Goal: Task Accomplishment & Management: Use online tool/utility

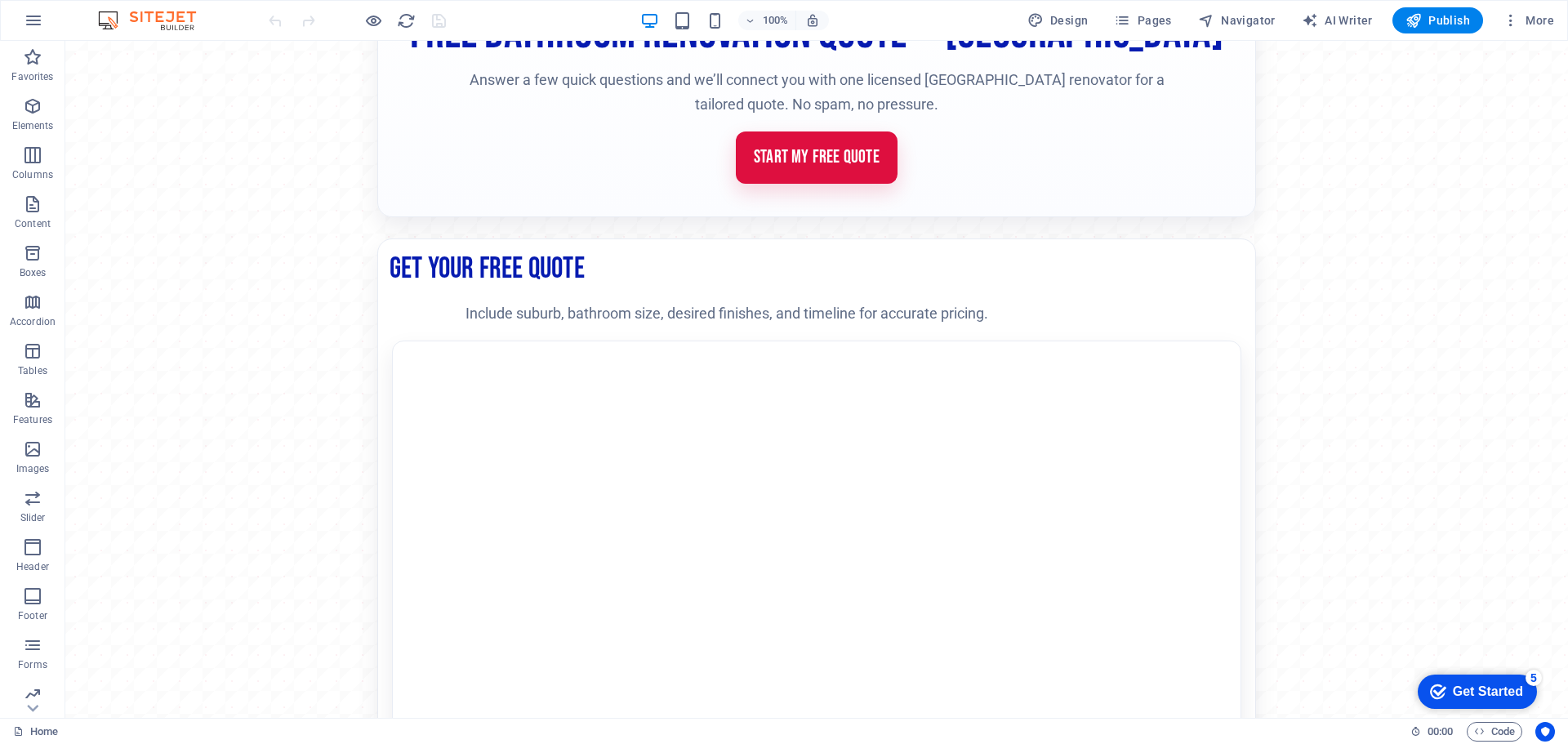
scroll to position [326, 0]
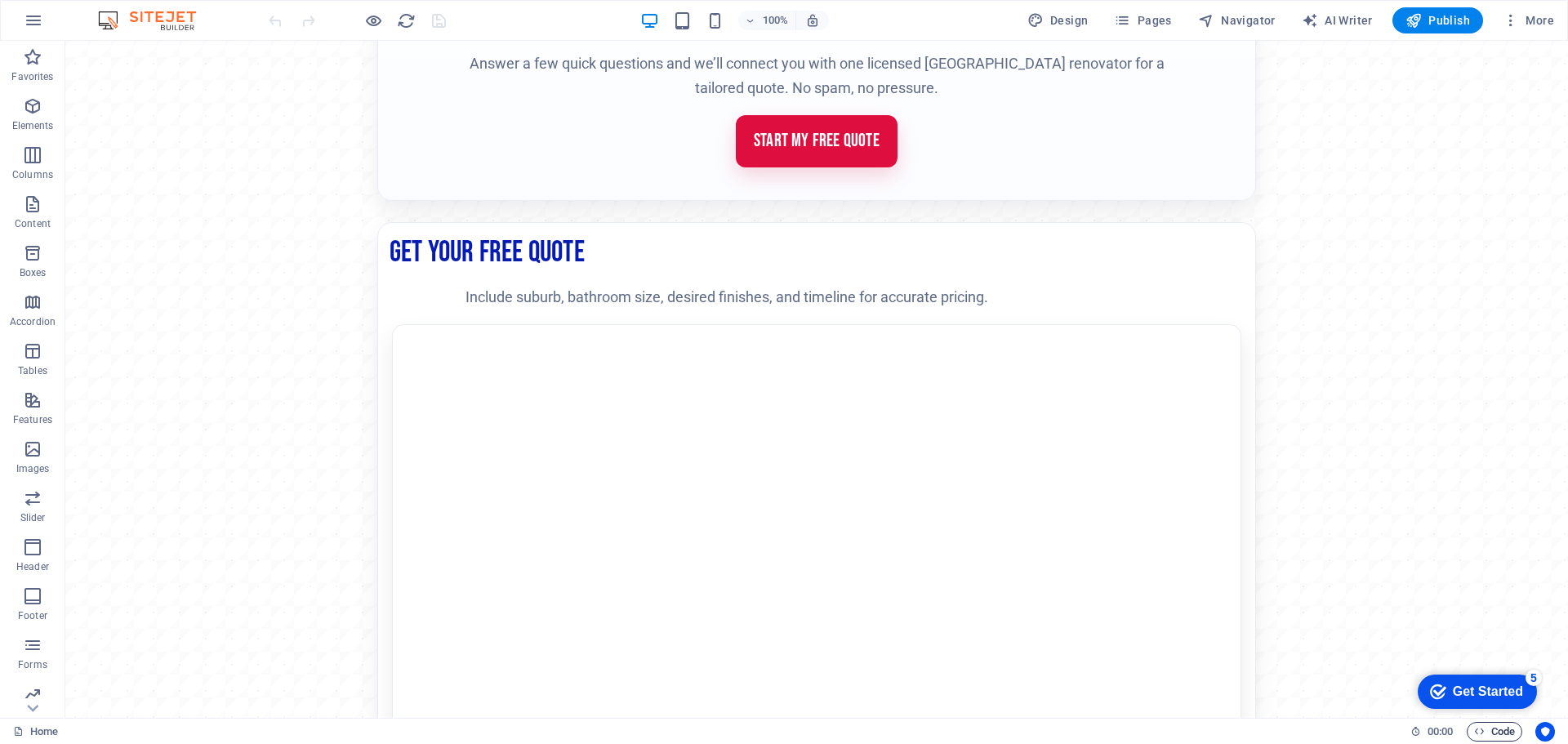
click at [1493, 728] on span "Code" at bounding box center [1494, 731] width 41 height 19
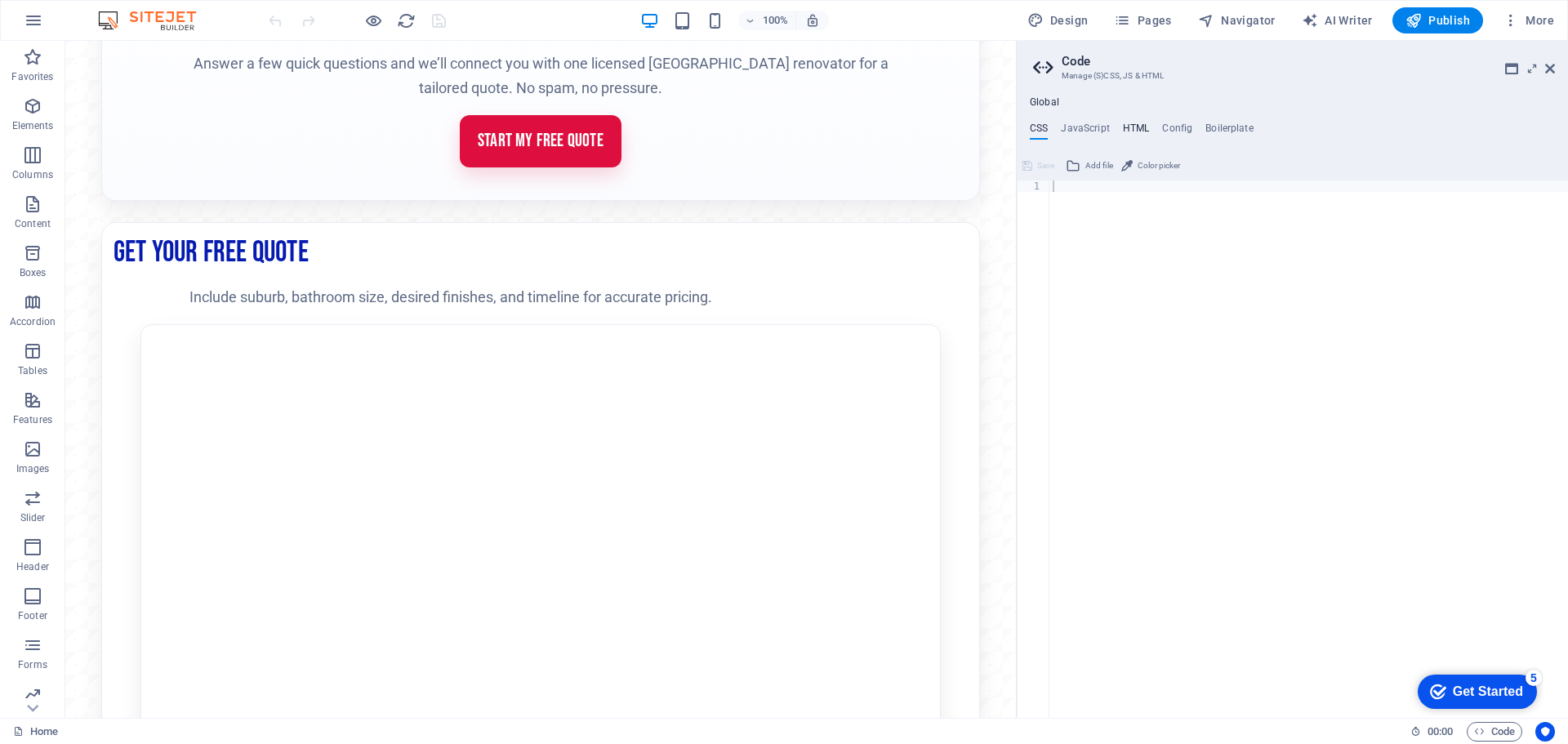
click at [1131, 127] on h4 "HTML" at bounding box center [1136, 132] width 27 height 18
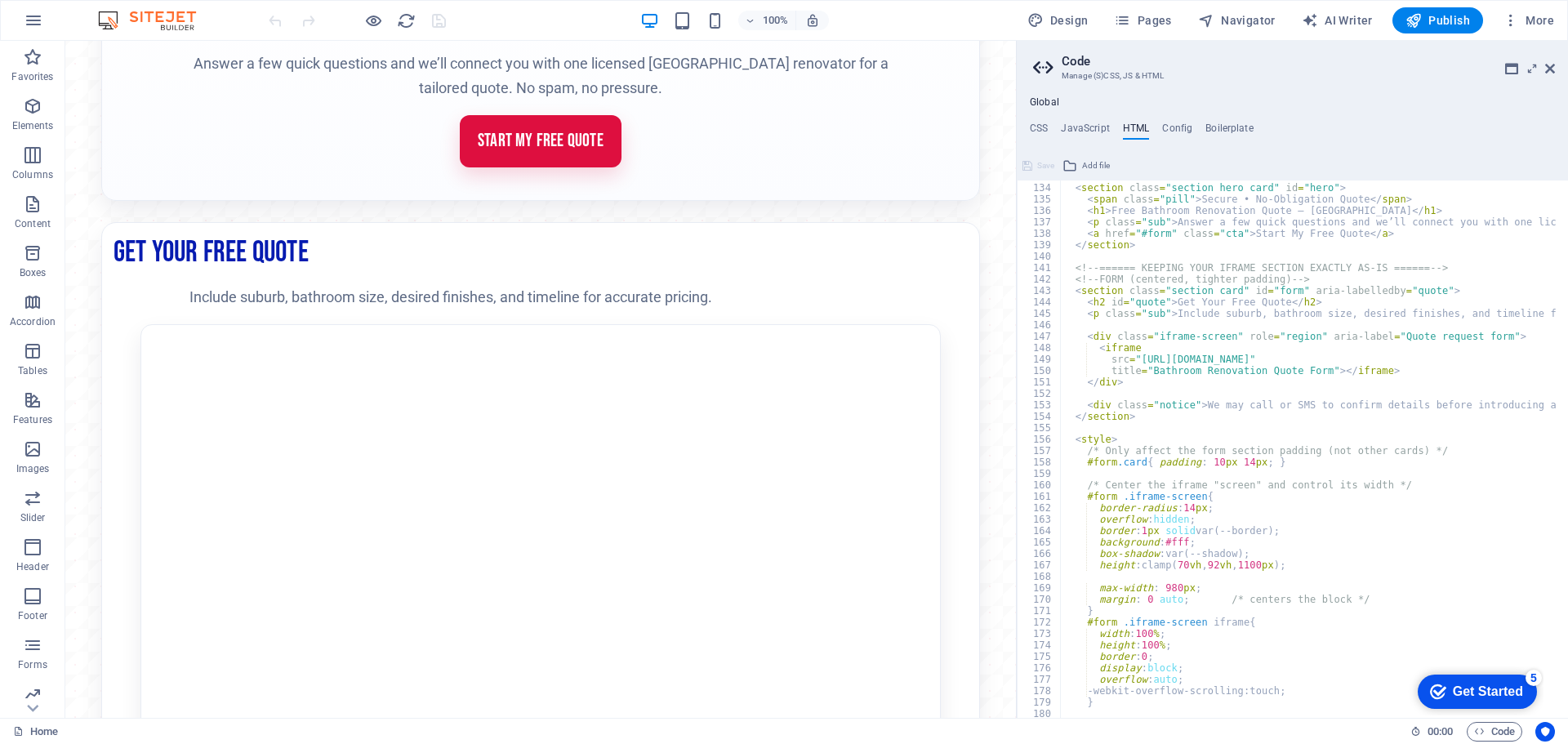
scroll to position [1518, 0]
click at [1254, 563] on div "<!-- Hero --> < section class = "section hero card" id = "hero" > < span class …" at bounding box center [1534, 444] width 947 height 547
type textarea "height:clamp(70vh, 92vh, px);"
click at [1328, 705] on button "Global HTML was changed. Save and reload page now?" at bounding box center [1423, 707] width 290 height 20
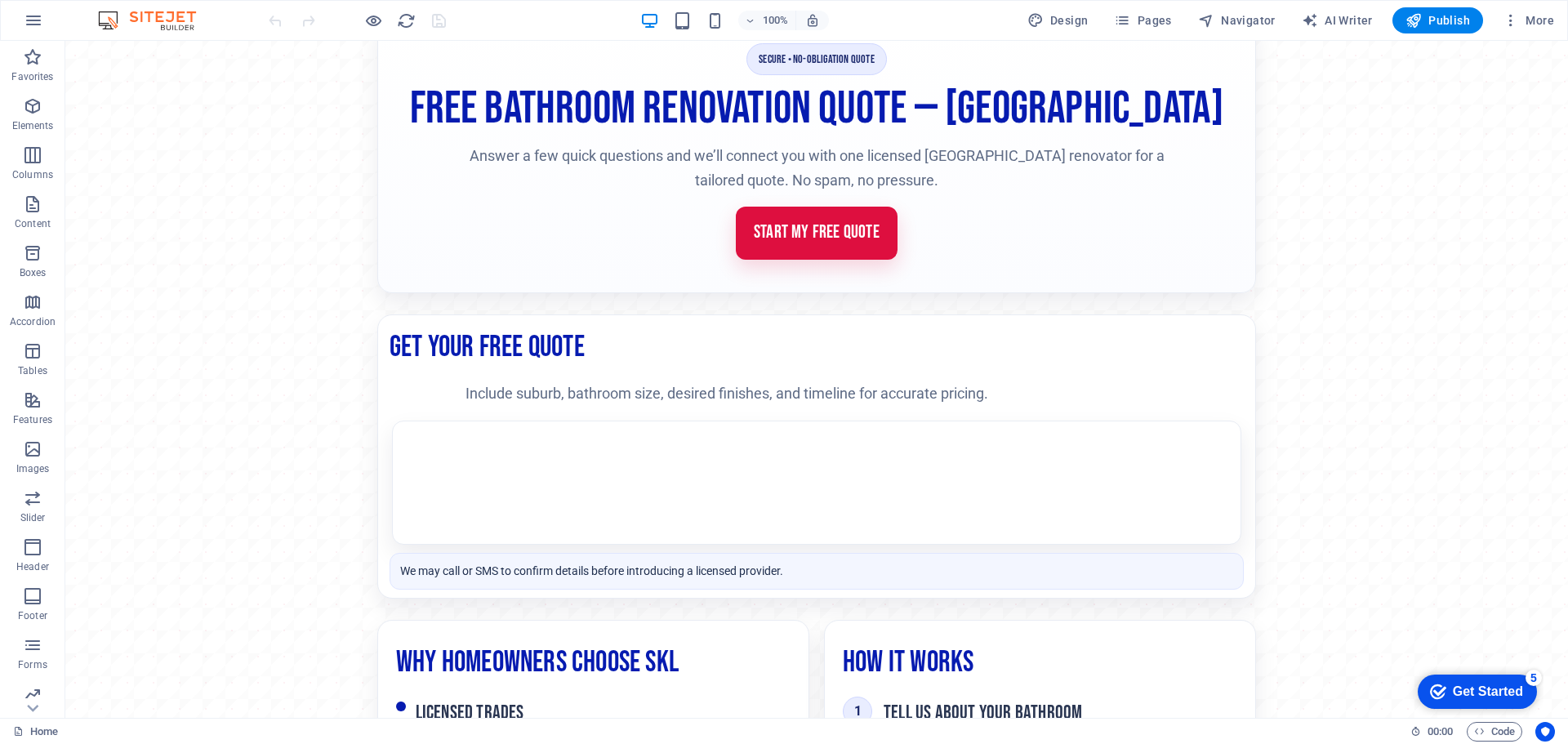
scroll to position [326, 0]
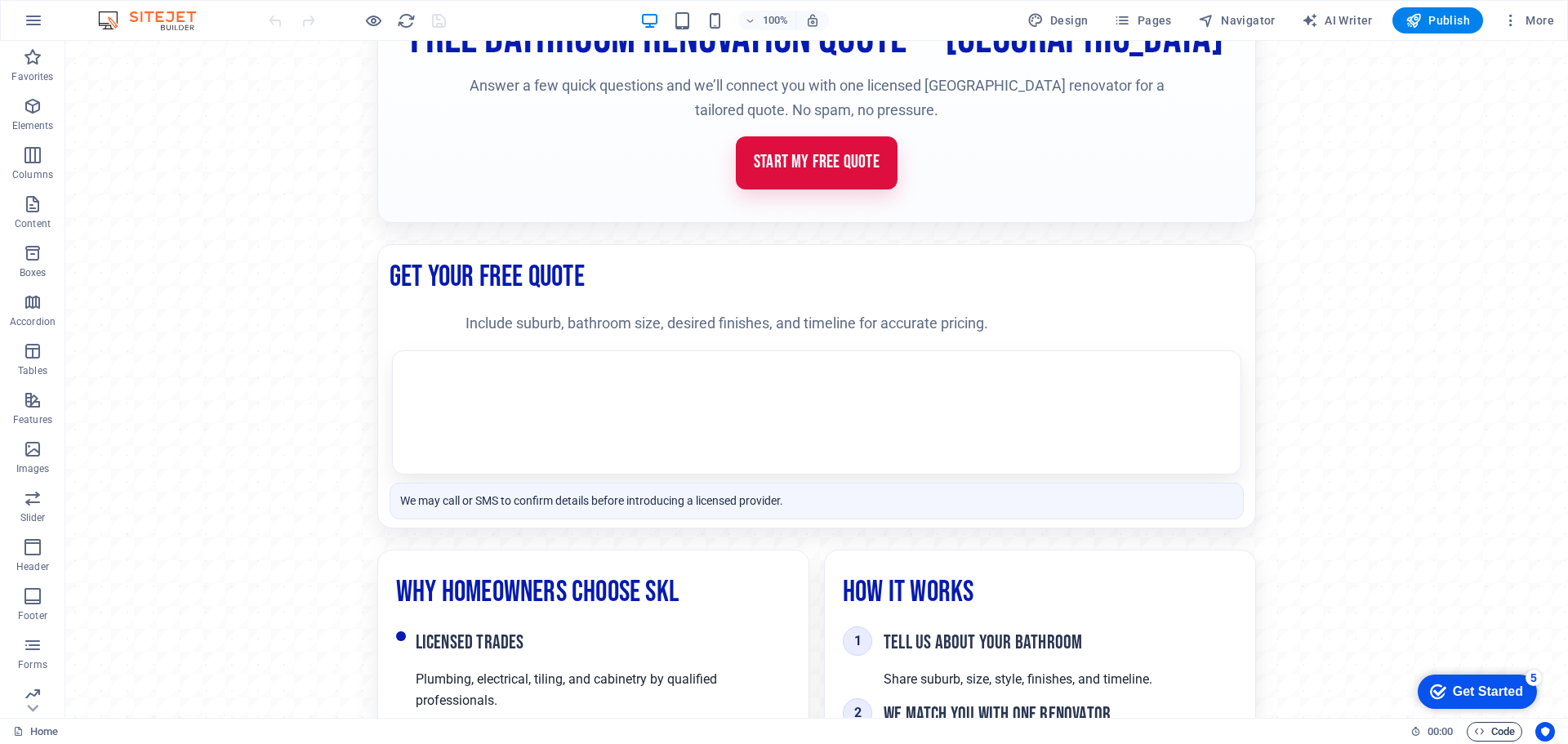
click at [1496, 734] on span "Code" at bounding box center [1494, 731] width 41 height 19
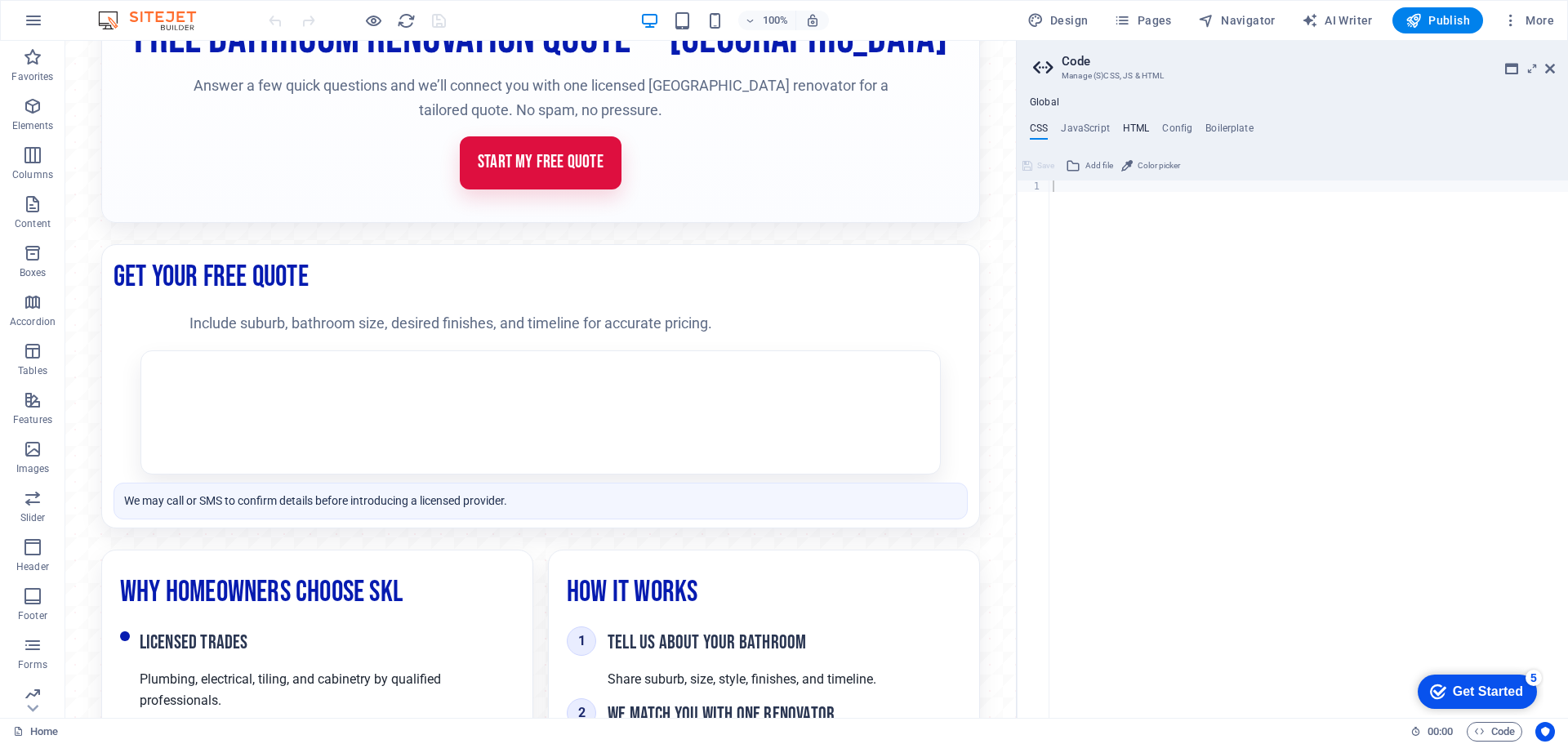
click at [1137, 125] on h4 "HTML" at bounding box center [1136, 132] width 27 height 18
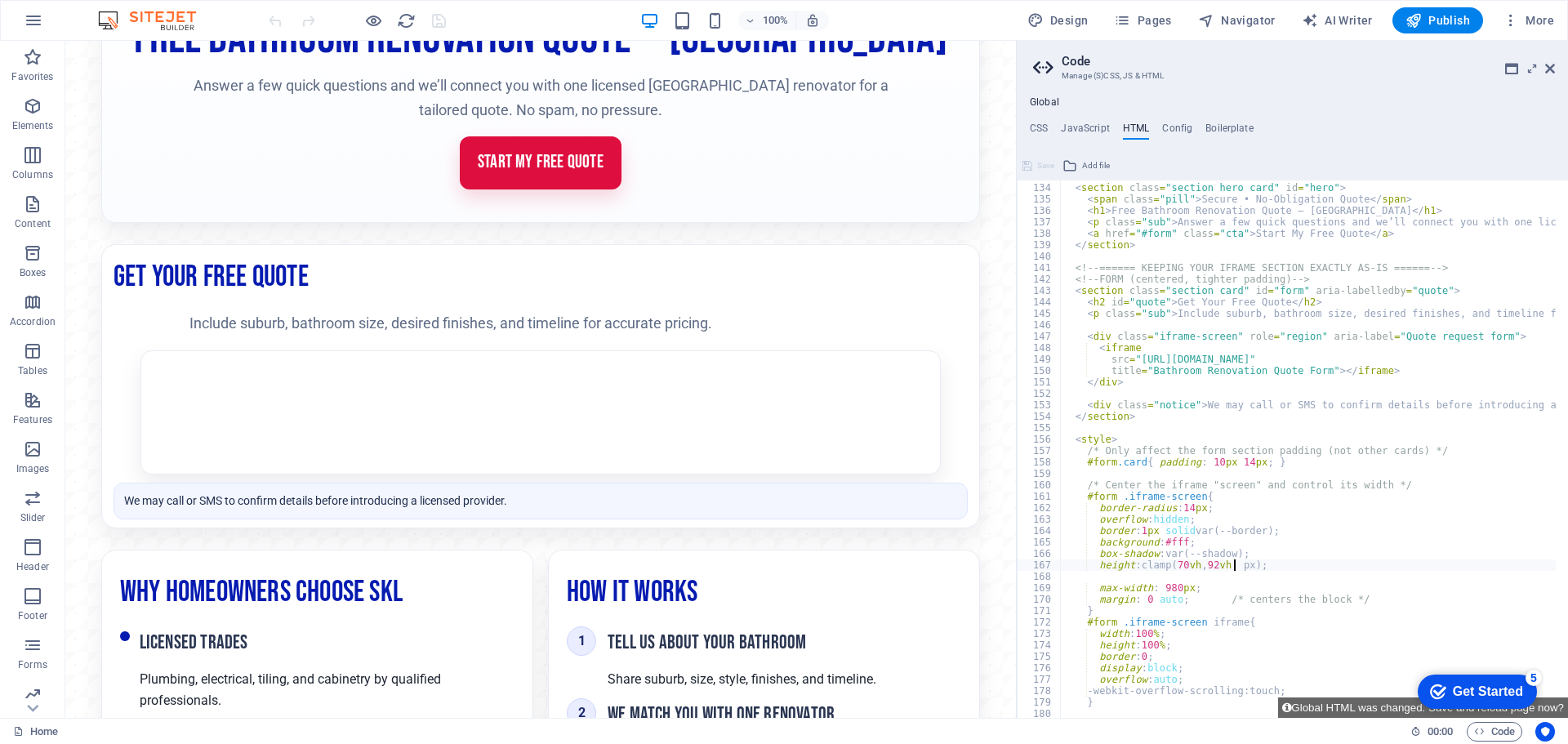
click at [282, 15] on div at bounding box center [356, 20] width 183 height 26
click at [274, 21] on div at bounding box center [356, 20] width 183 height 26
click at [1507, 21] on icon "button" at bounding box center [1511, 20] width 17 height 17
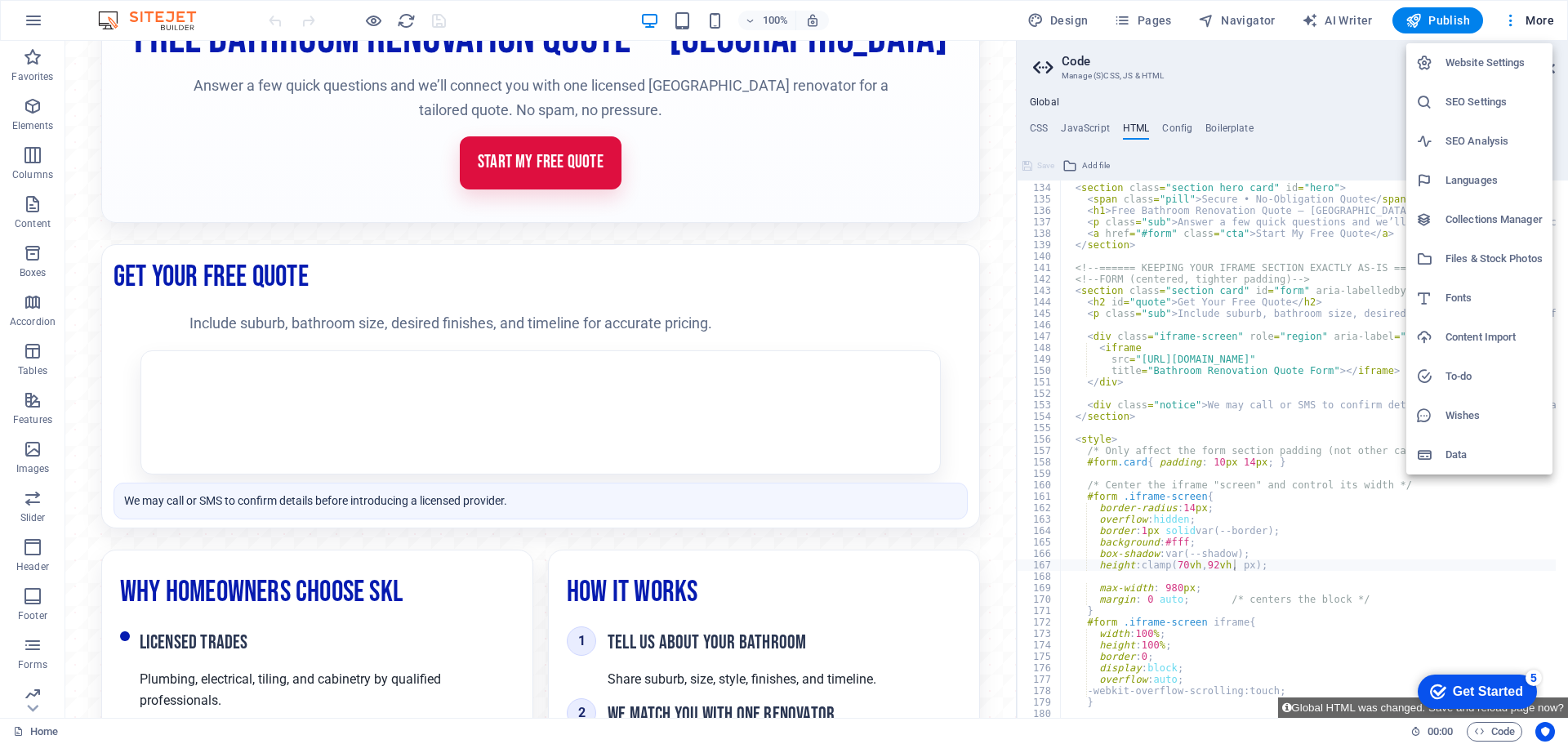
click at [1236, 23] on div at bounding box center [784, 372] width 1568 height 744
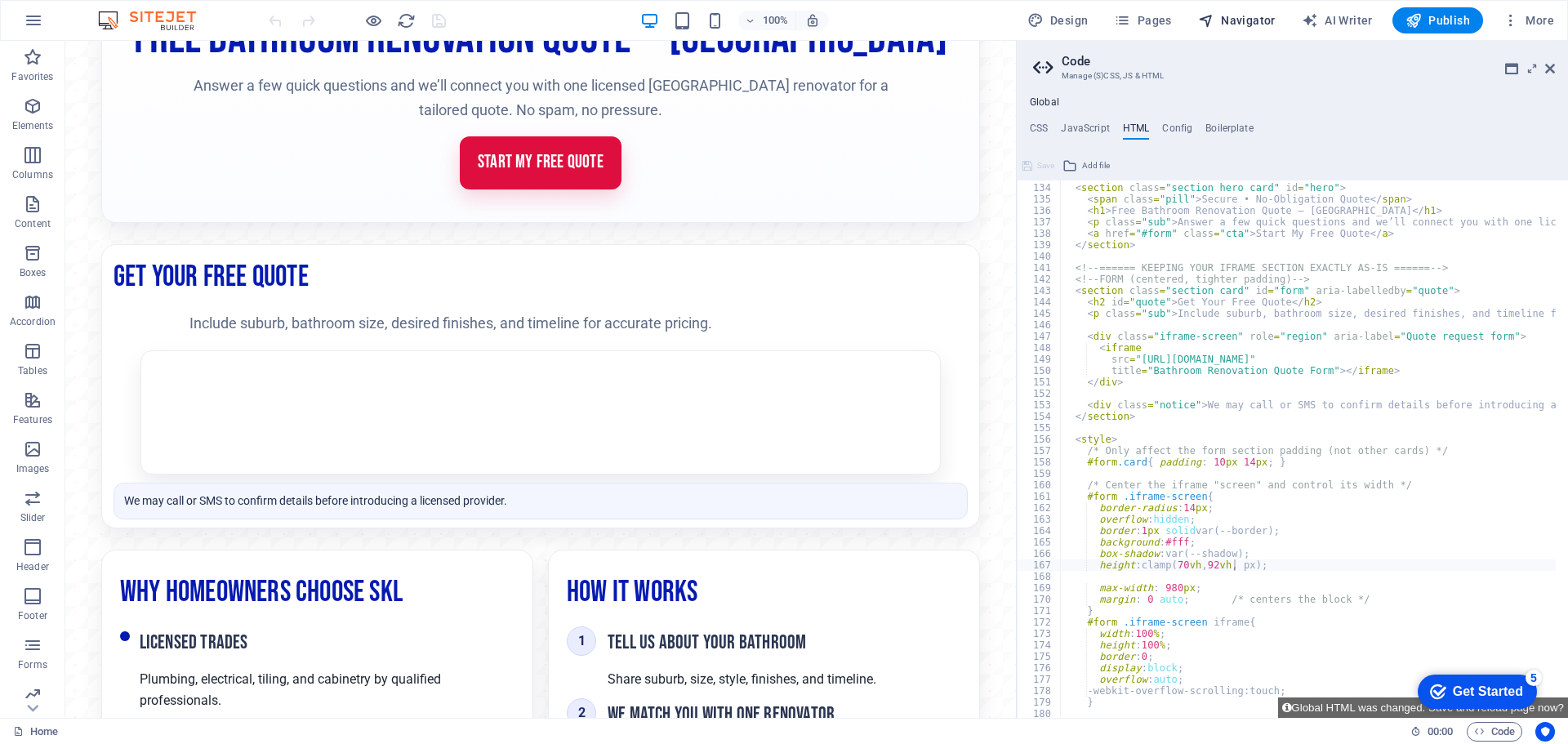
click at [1239, 21] on span "Navigator" at bounding box center [1237, 20] width 77 height 17
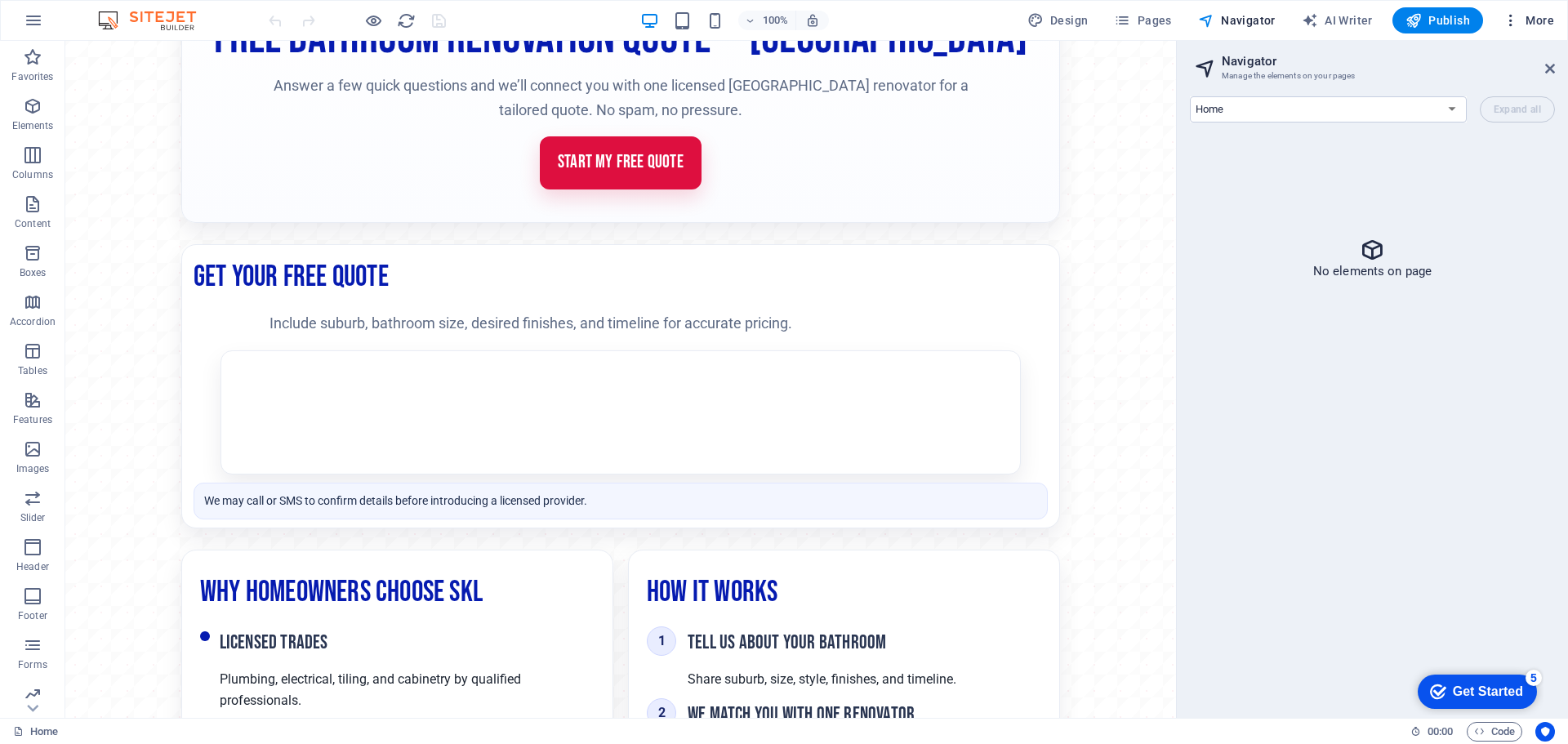
click at [1536, 20] on span "More" at bounding box center [1528, 20] width 52 height 17
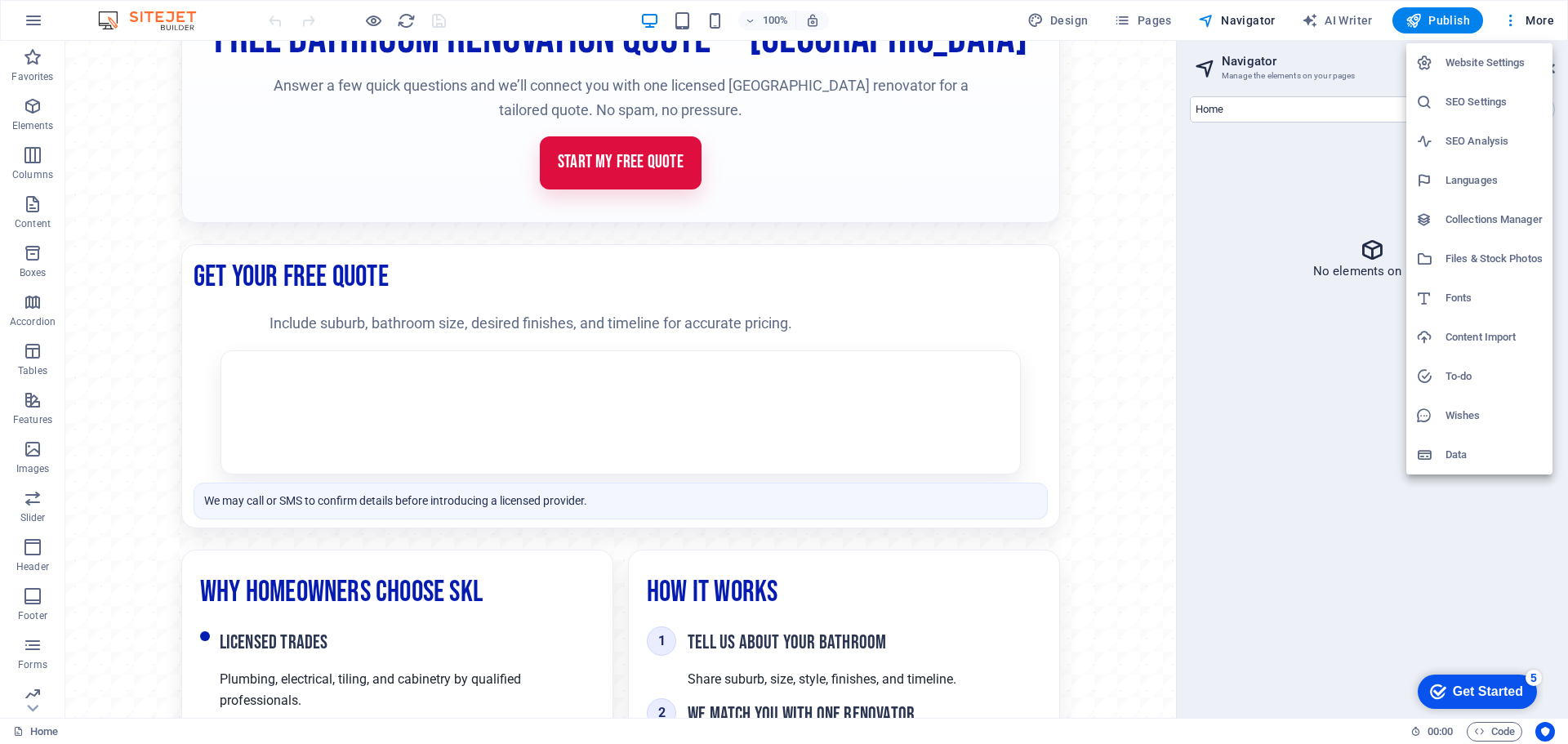
click at [1512, 24] on div at bounding box center [784, 372] width 1568 height 744
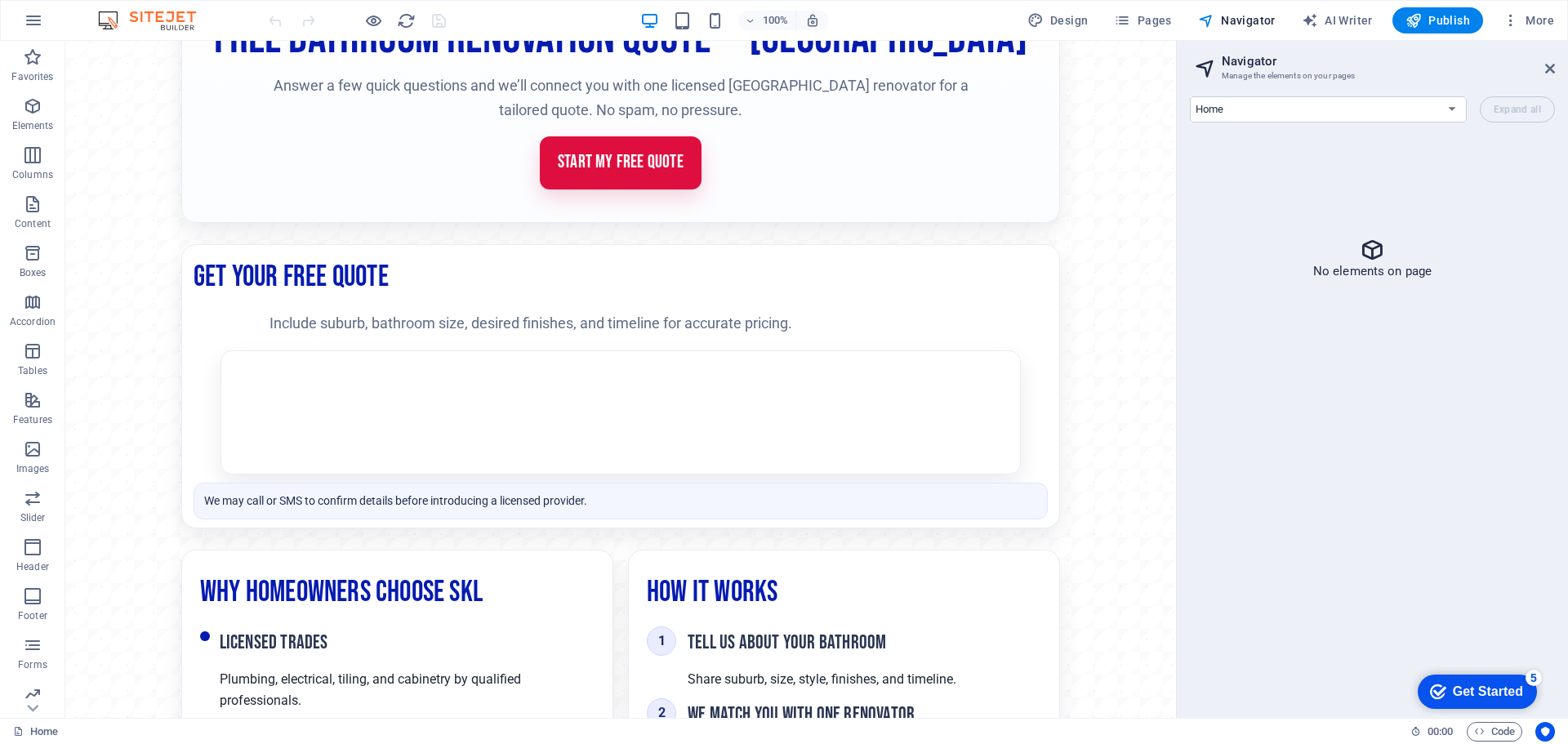
click at [1512, 24] on icon "button" at bounding box center [1511, 20] width 17 height 17
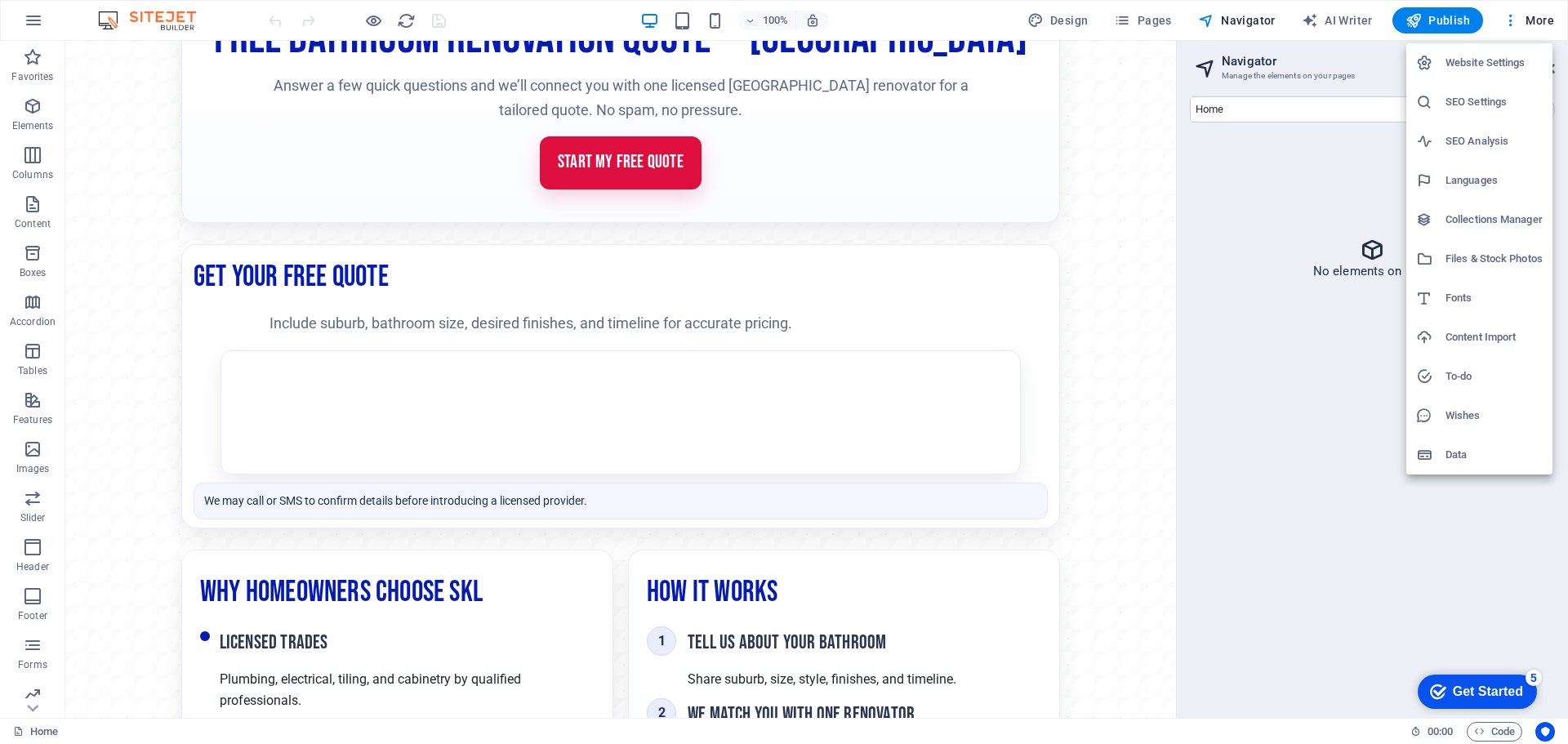
click at [1512, 24] on div at bounding box center [784, 372] width 1568 height 744
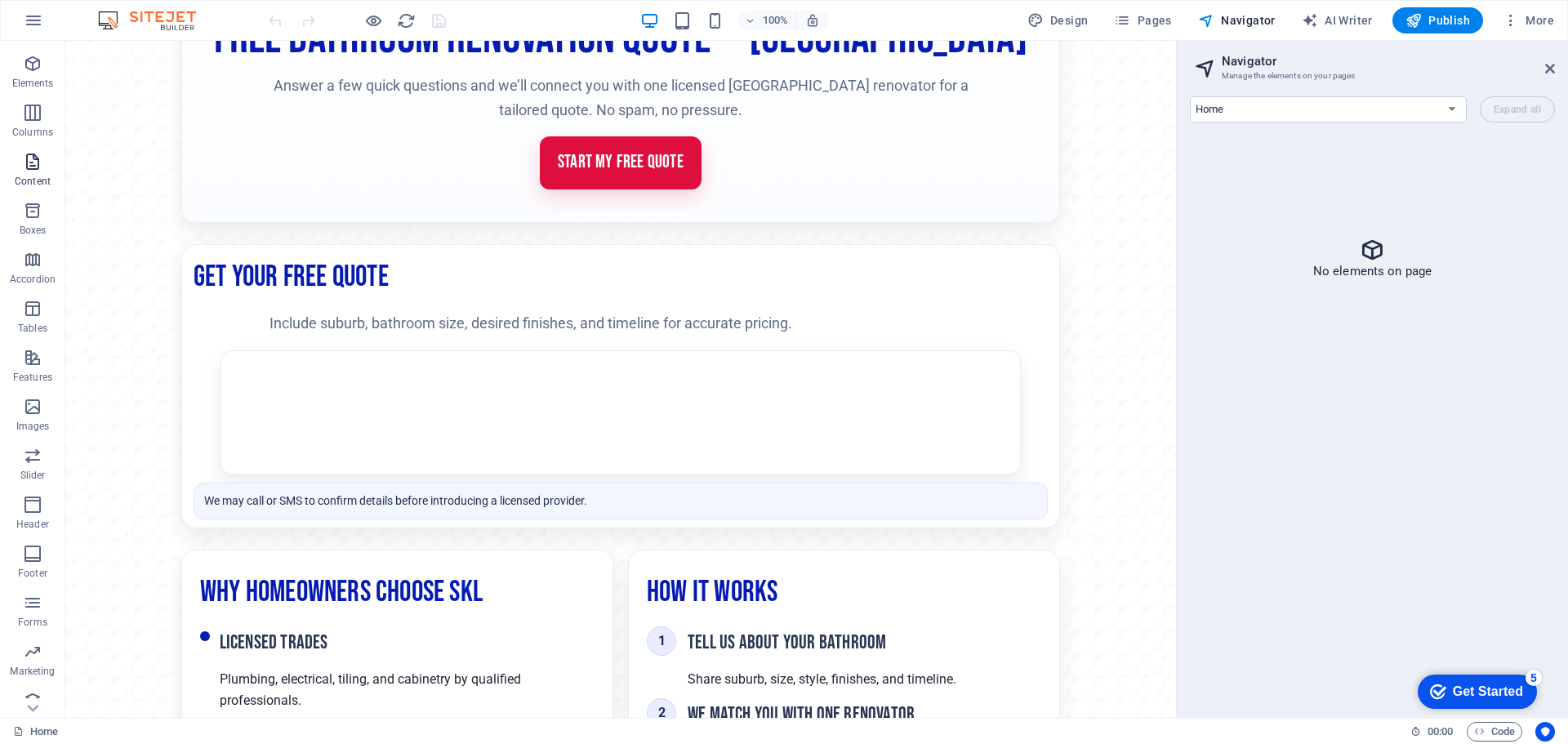
scroll to position [58, 0]
click at [402, 22] on icon "reload" at bounding box center [406, 20] width 18 height 18
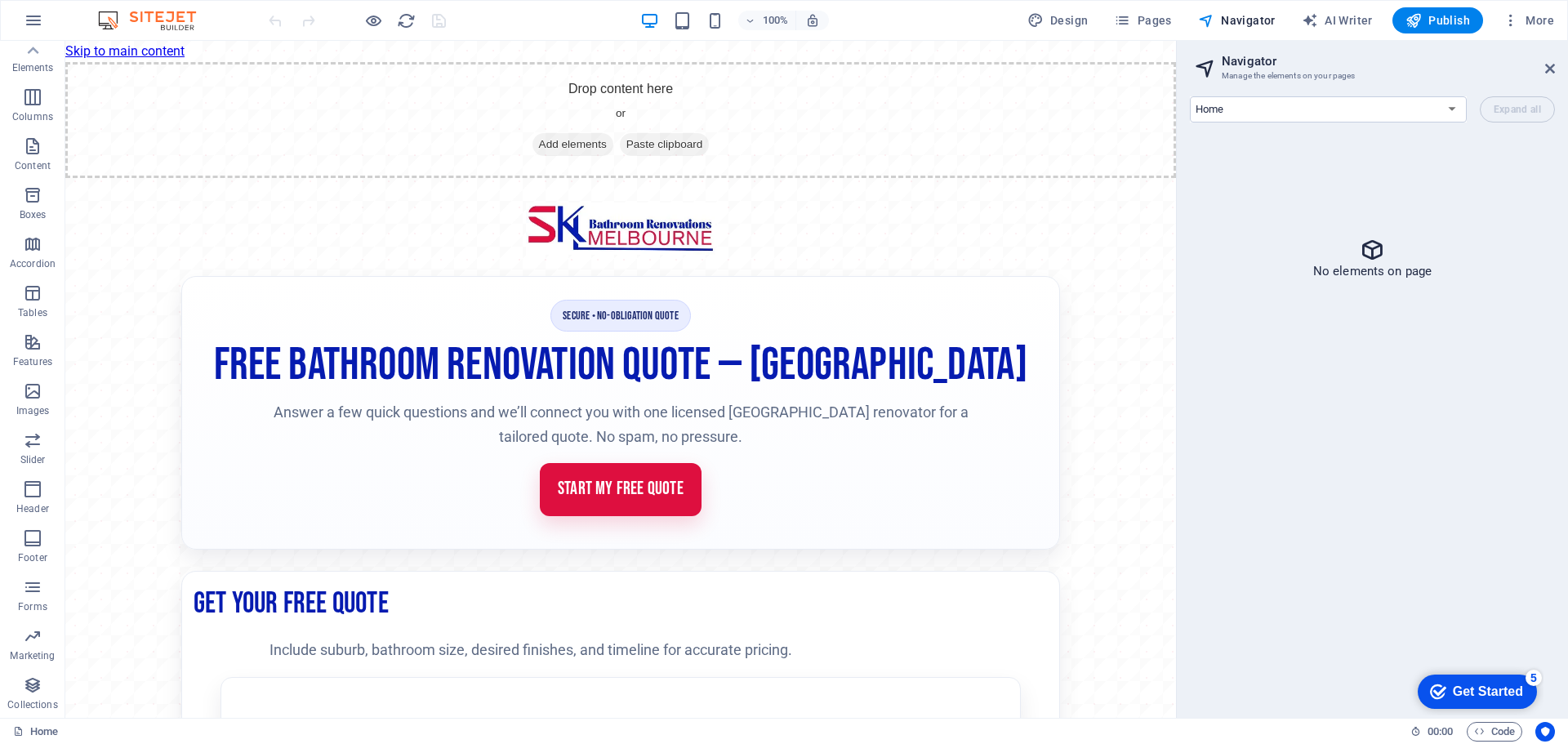
scroll to position [326, 0]
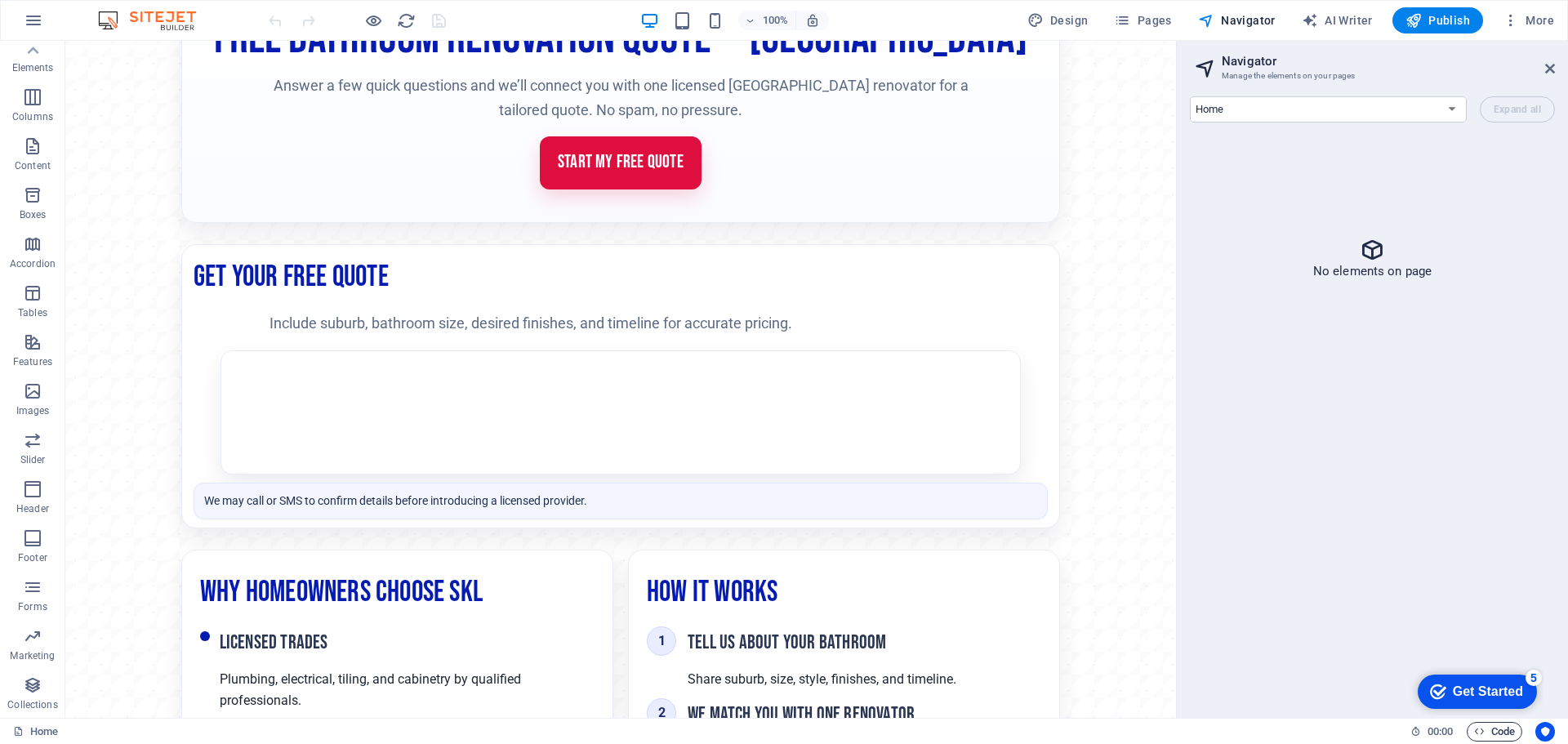
click at [1494, 727] on span "Code" at bounding box center [1494, 731] width 41 height 19
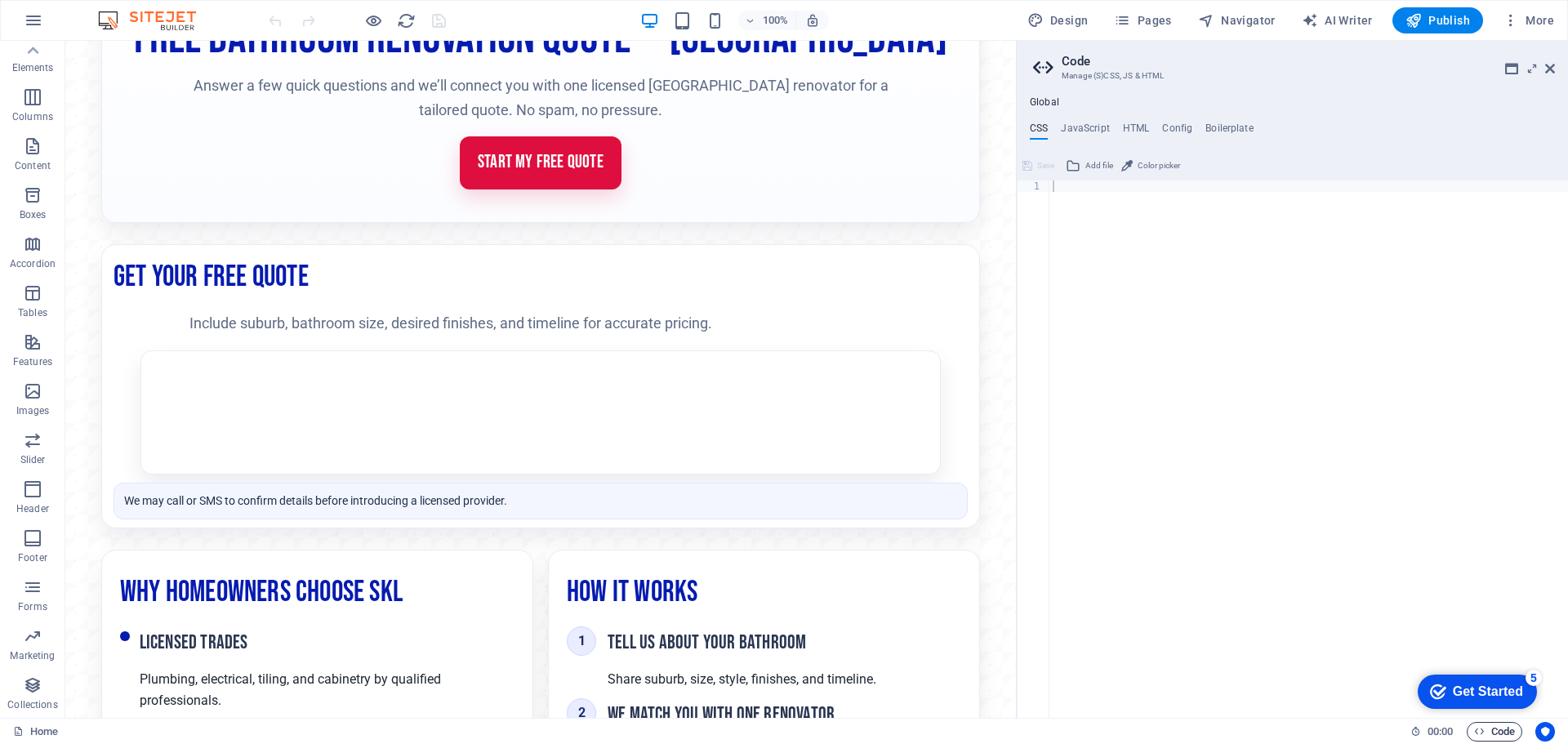
click at [1491, 729] on span "Code" at bounding box center [1494, 731] width 41 height 19
click at [1140, 127] on h4 "HTML" at bounding box center [1136, 132] width 27 height 18
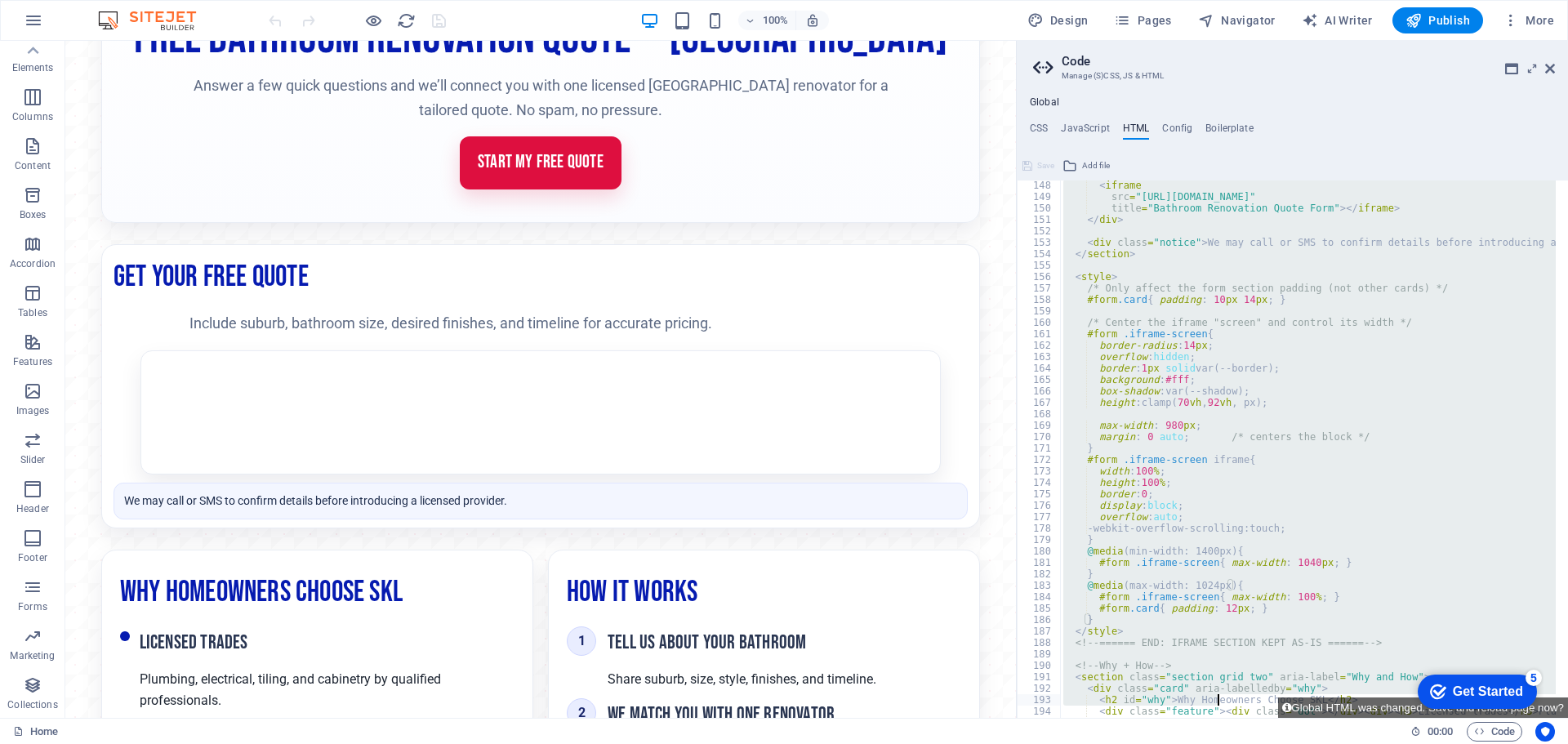
scroll to position [2081, 0]
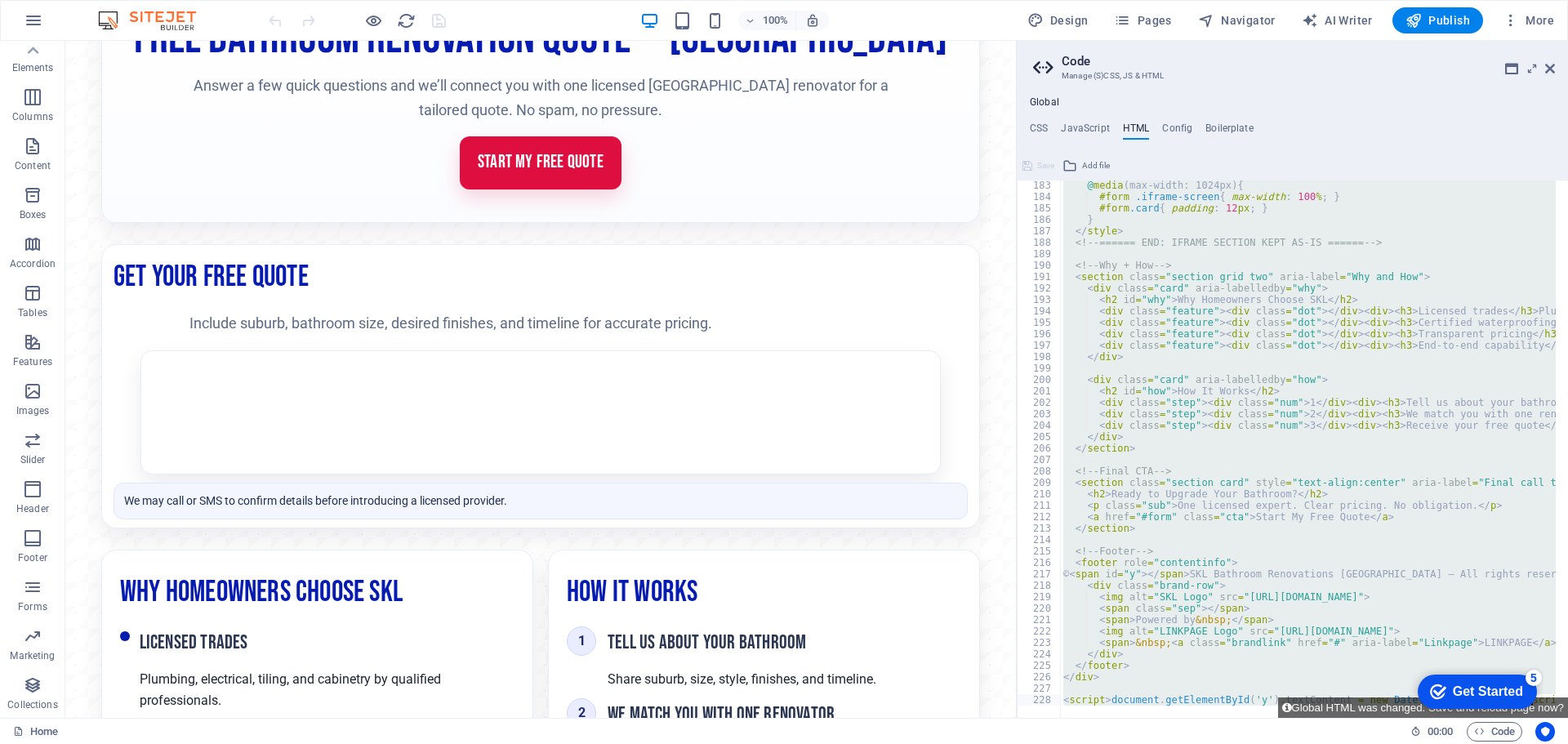
drag, startPoint x: 1059, startPoint y: 220, endPoint x: 1214, endPoint y: 782, distance: 583.0
click at [1214, 743] on html "SKL Bathroom Renovations [GEOGRAPHIC_DATA] Home Favorites Elements Columns Cont…" at bounding box center [784, 372] width 1568 height 744
type textarea "<script>document.getElementById('y').textContent = new Date().getFullYear();</s…"
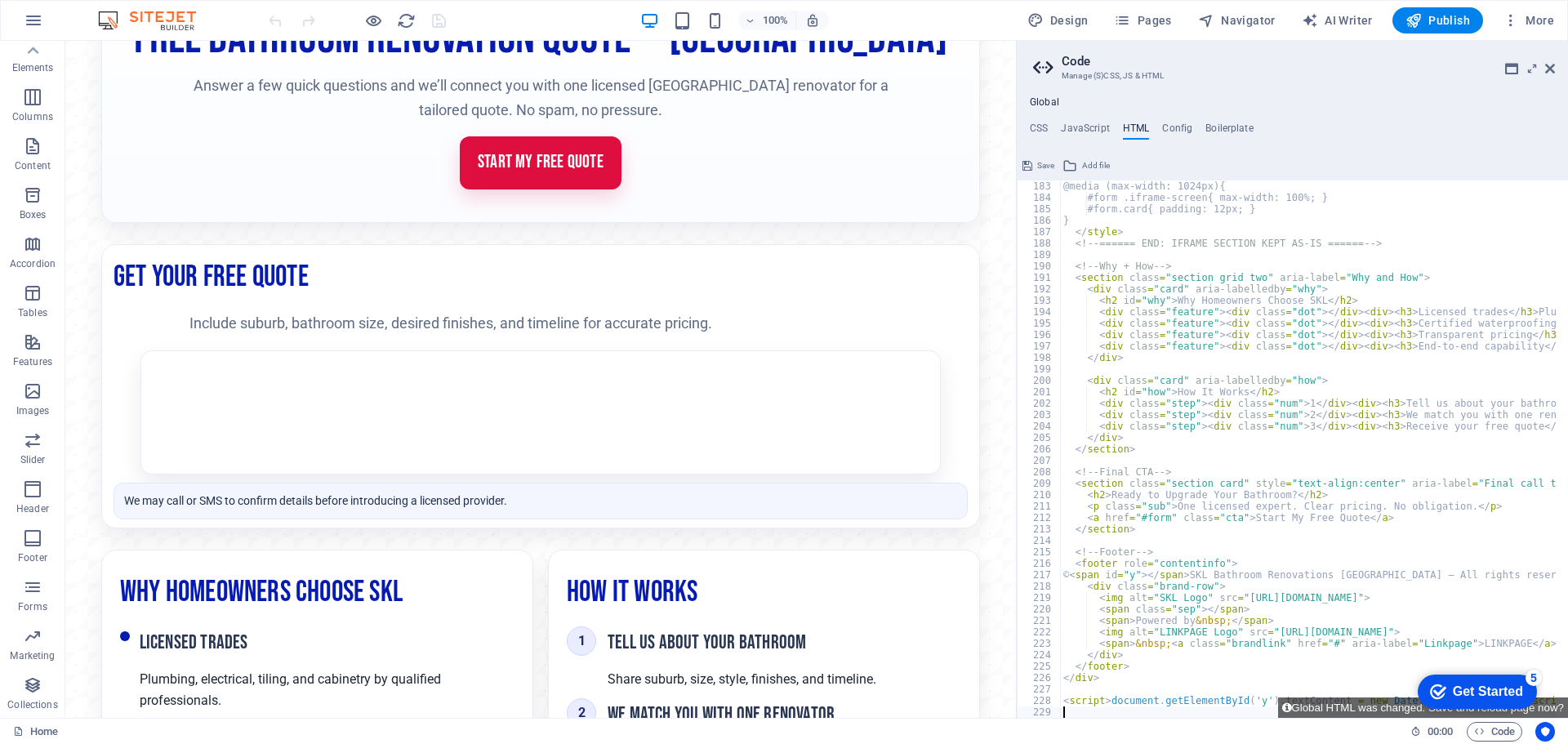
scroll to position [2080, 0]
click at [1363, 709] on button "Global HTML was changed. Save and reload page now?" at bounding box center [1423, 707] width 290 height 20
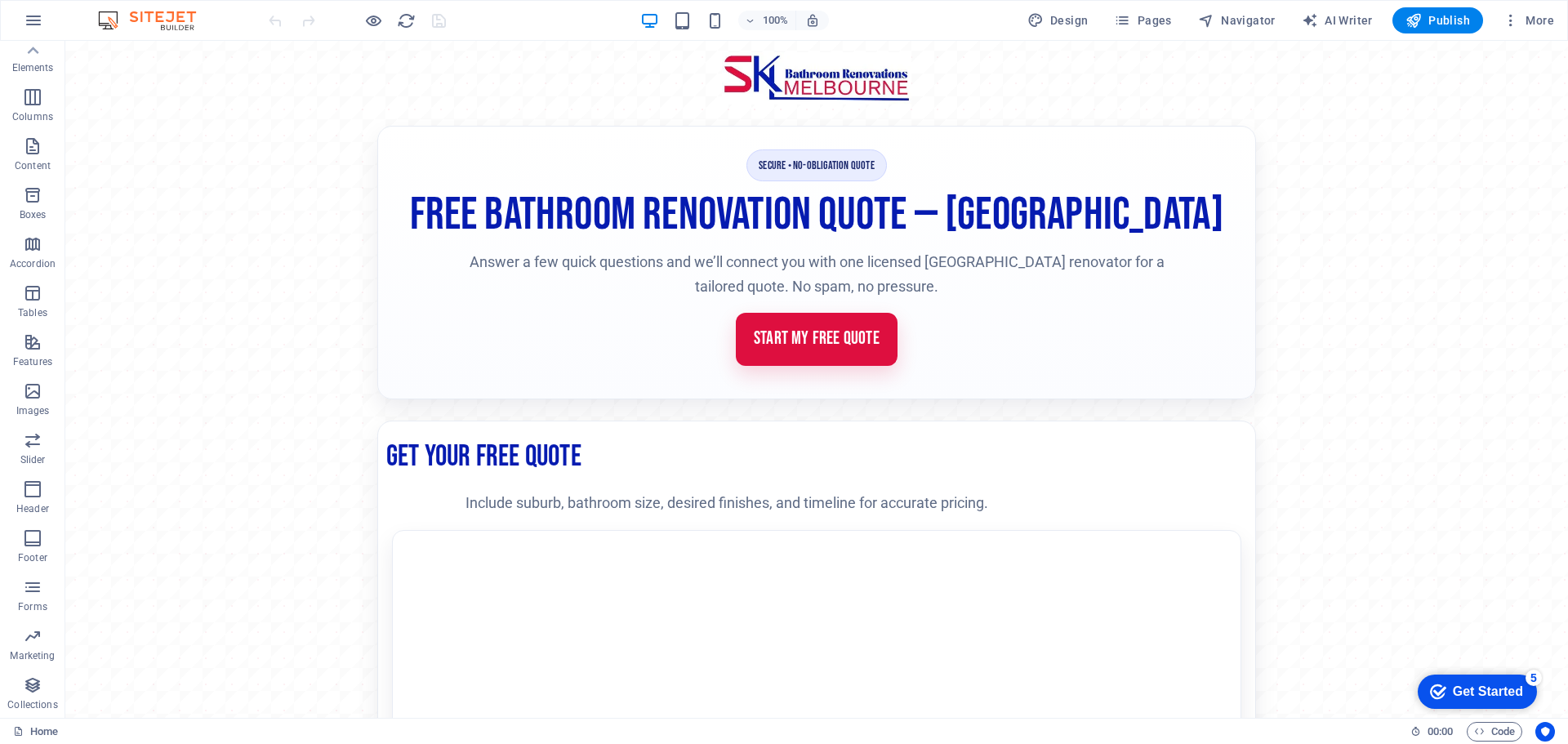
scroll to position [142, 0]
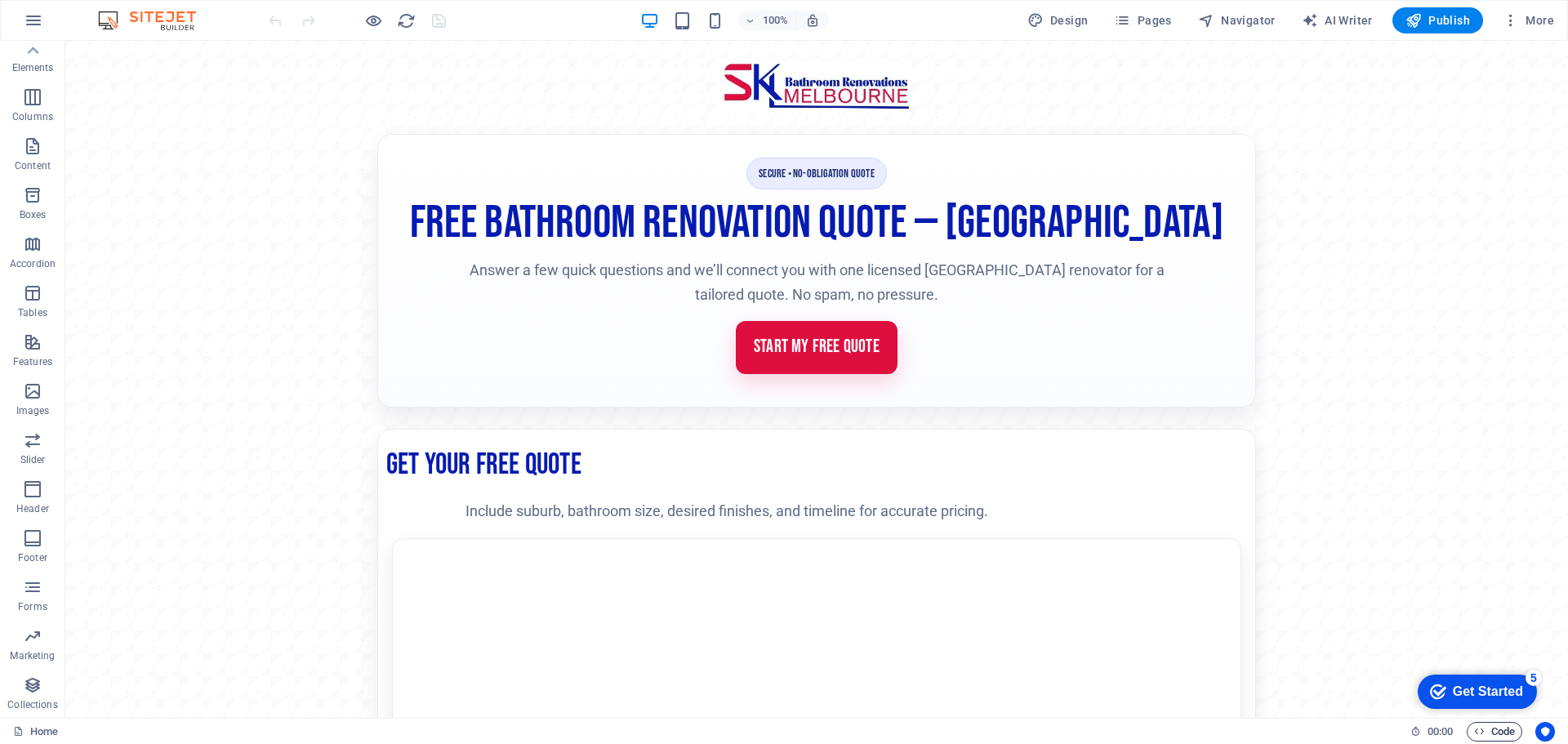
click at [1496, 729] on span "Code" at bounding box center [1494, 731] width 41 height 19
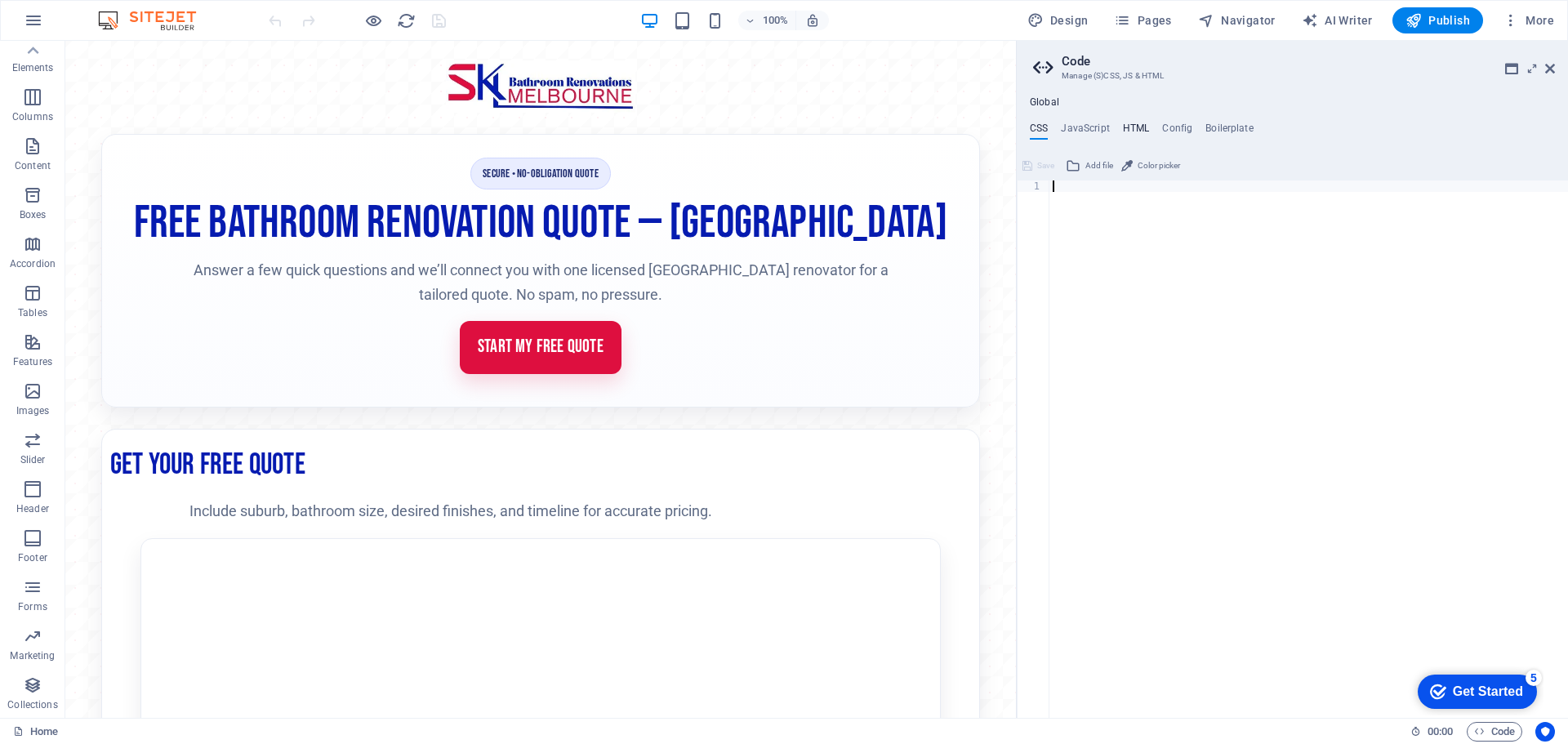
click at [1133, 131] on h4 "HTML" at bounding box center [1136, 132] width 27 height 18
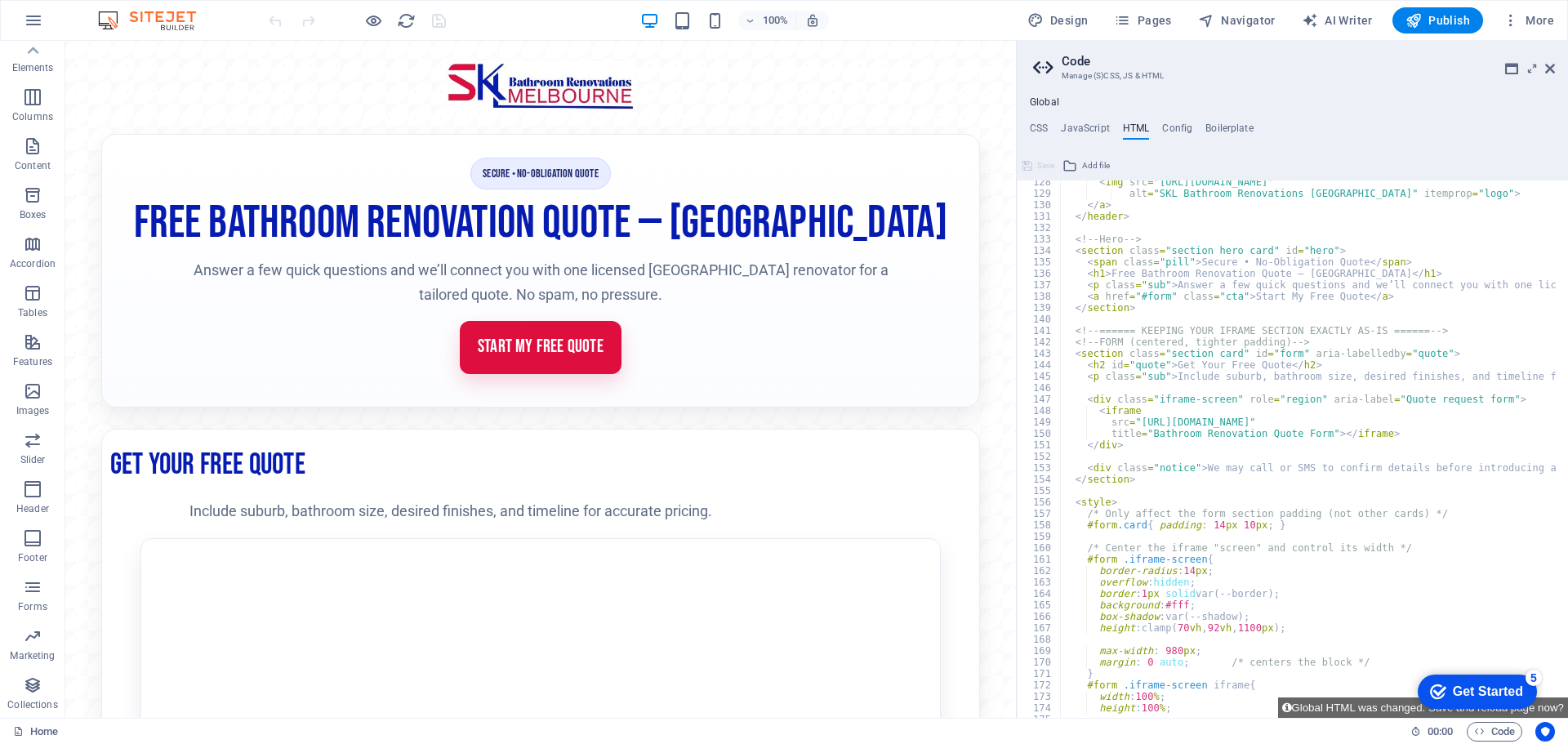
scroll to position [1456, 0]
drag, startPoint x: 1309, startPoint y: 361, endPoint x: 1082, endPoint y: 361, distance: 227.0
click at [1082, 361] on div "< img src = "[URL][DOMAIN_NAME]" alt = "SKL Bathroom Renovations [GEOGRAPHIC_DA…" at bounding box center [1534, 450] width 947 height 547
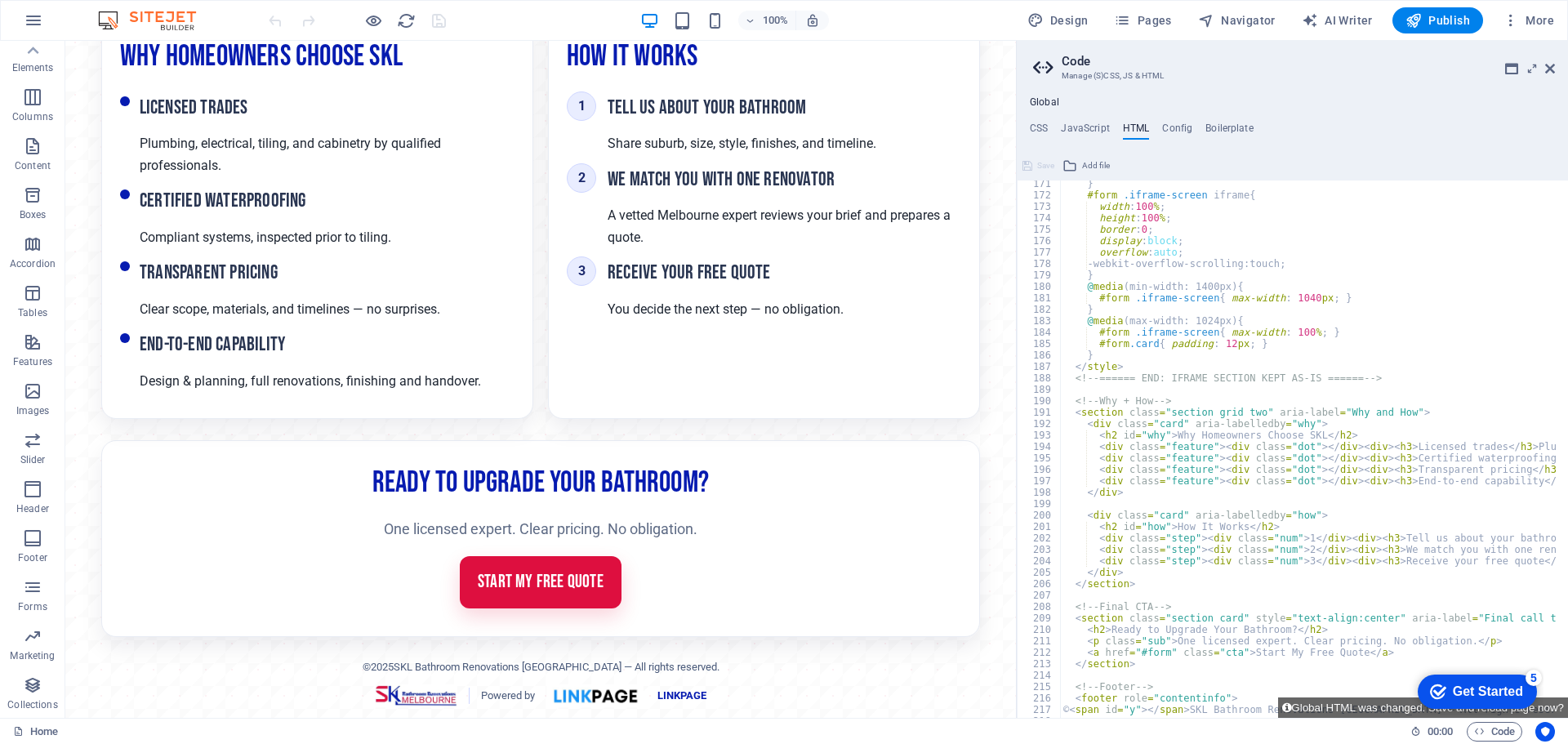
scroll to position [2092, 0]
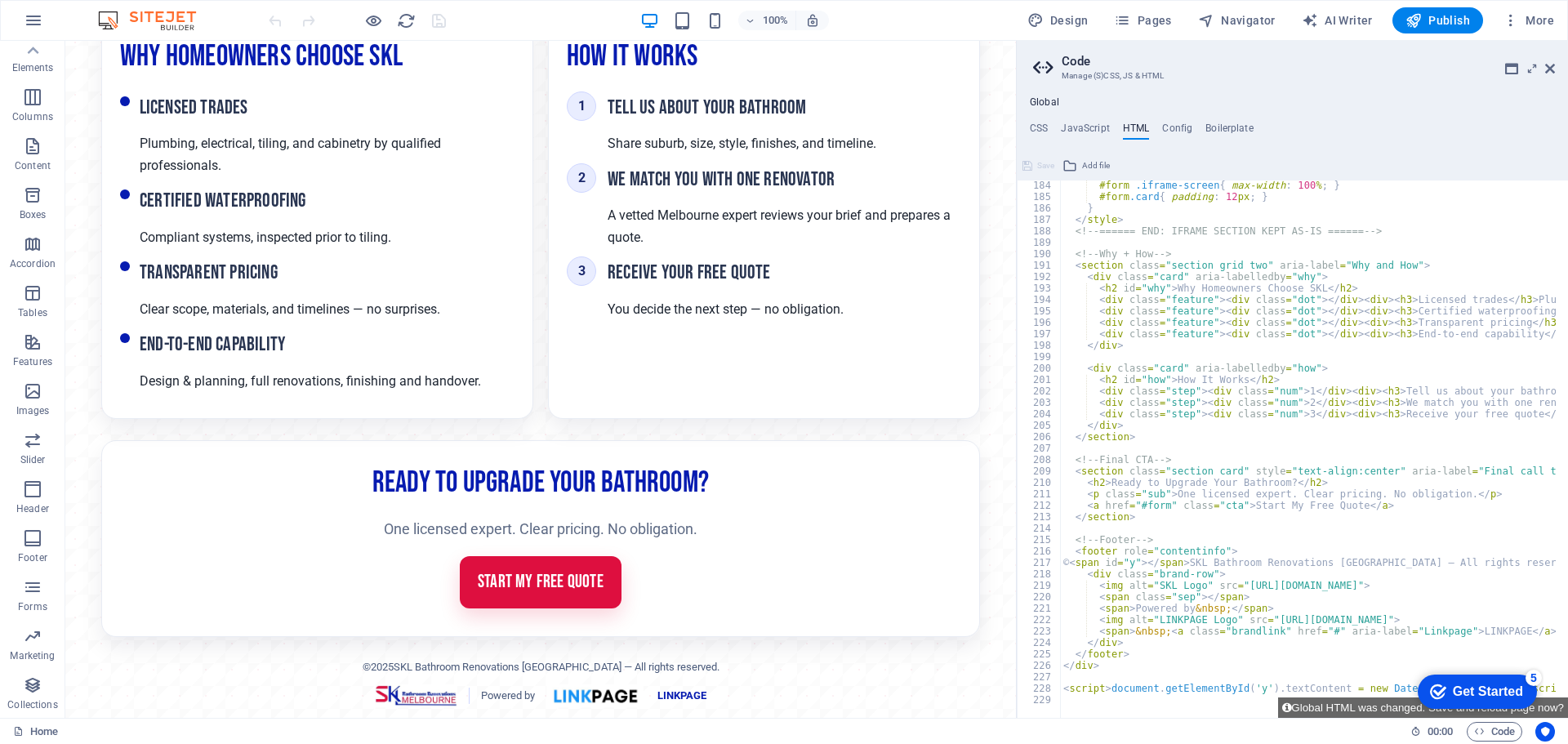
type textarea "<h2>Ready to Upgrade Your Bathroom?</h2>"
drag, startPoint x: 1305, startPoint y: 482, endPoint x: 1088, endPoint y: 484, distance: 217.0
click at [1088, 484] on div "#form .iframe-screen { max-width : 100 % ; } #form .card { padding : 12 px ; } …" at bounding box center [1534, 454] width 947 height 547
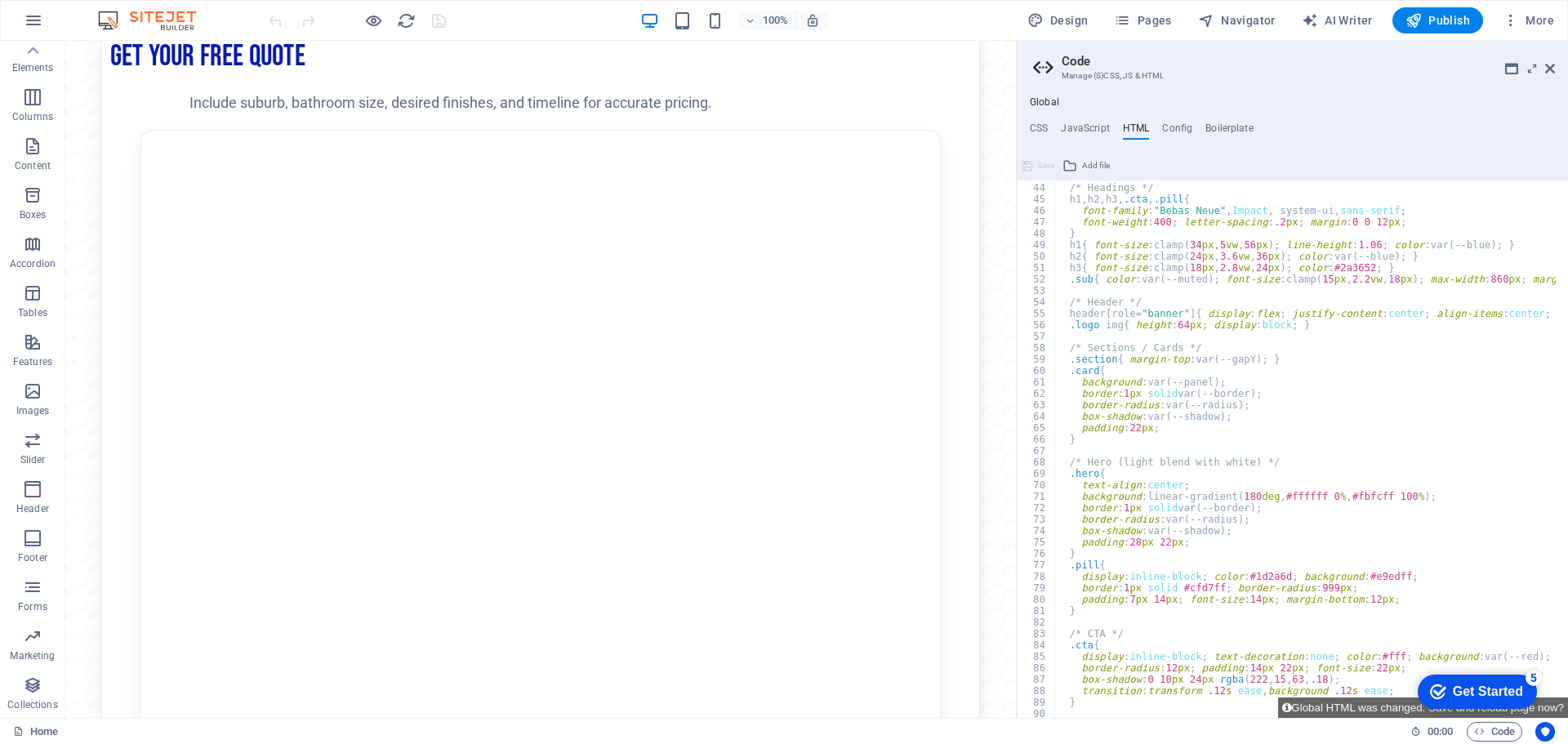
scroll to position [387, 0]
